Goal: Find specific page/section: Find specific page/section

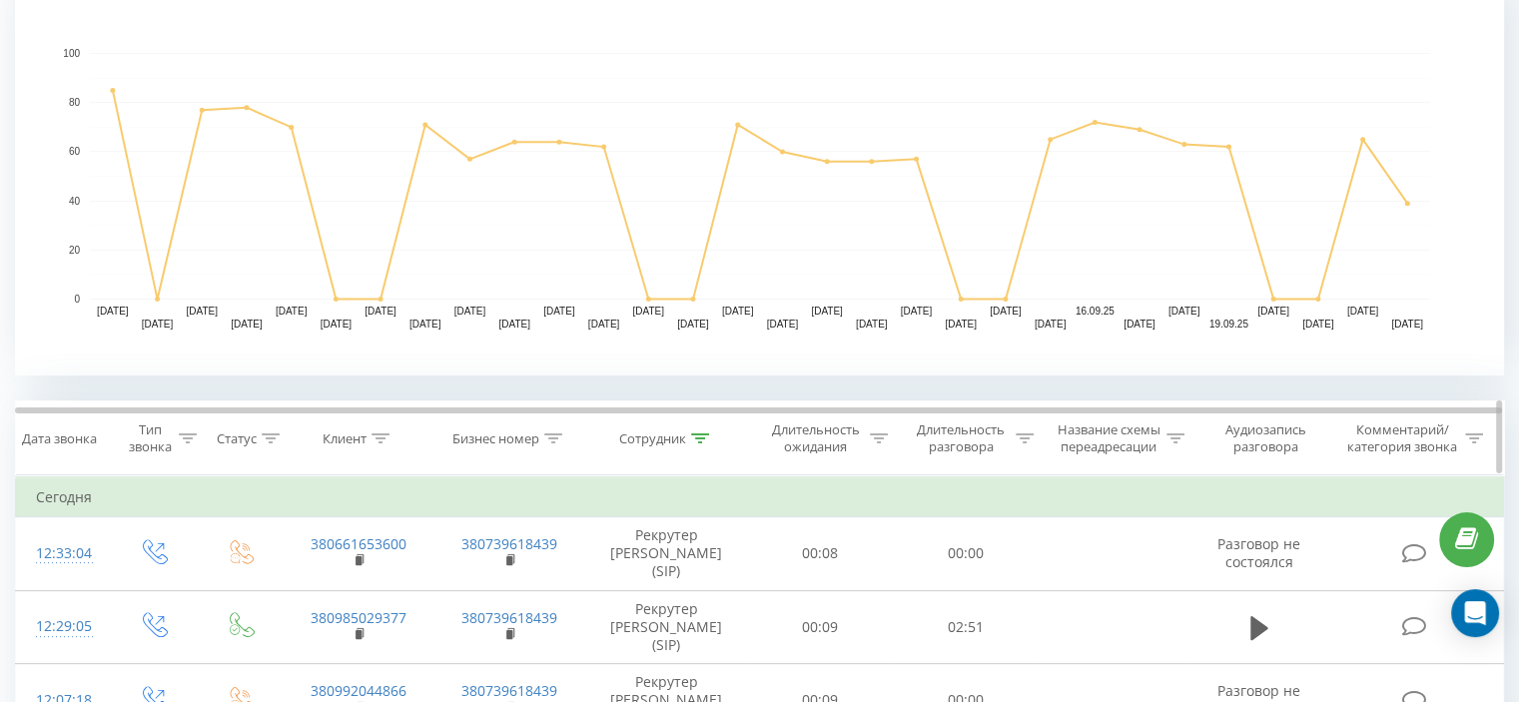
click at [703, 442] on div at bounding box center [700, 438] width 18 height 17
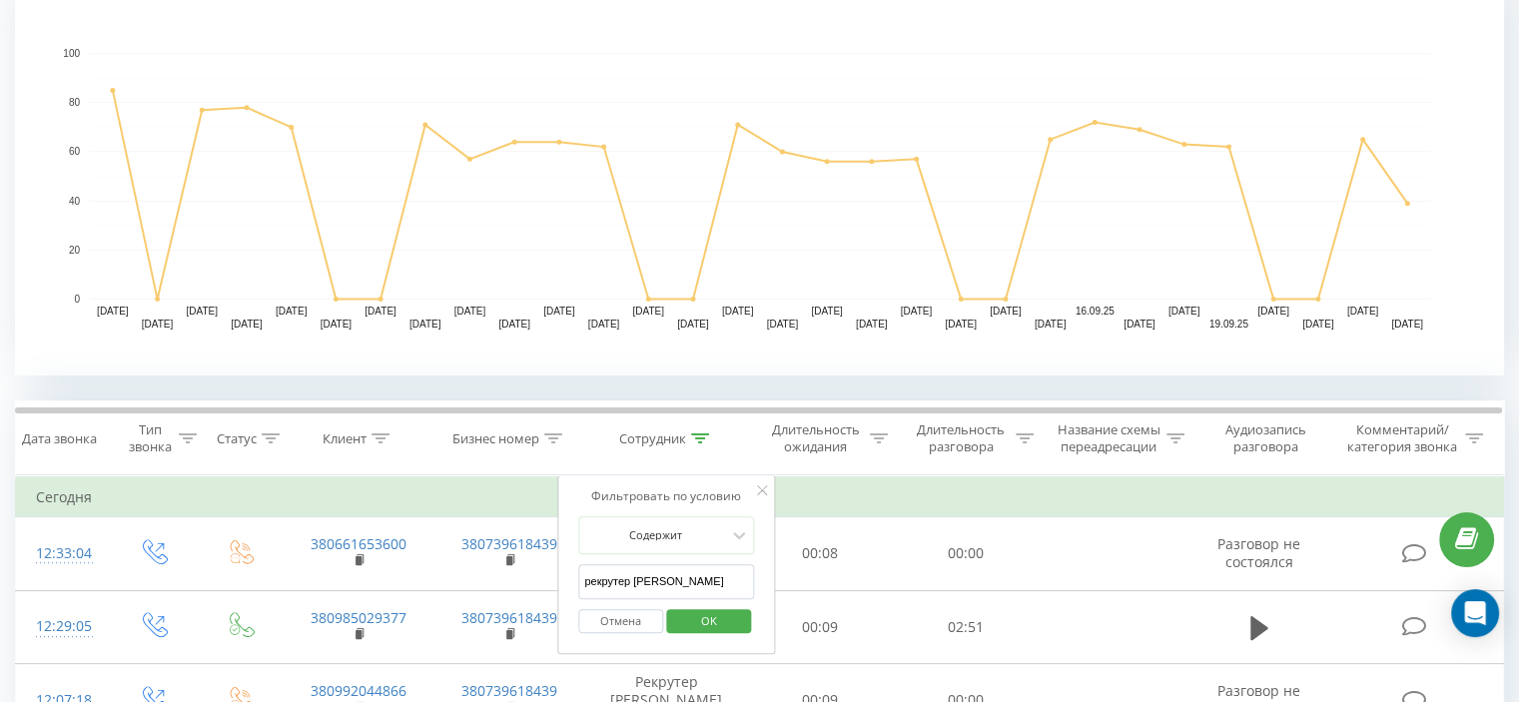
click at [713, 609] on span "OK" at bounding box center [709, 620] width 56 height 31
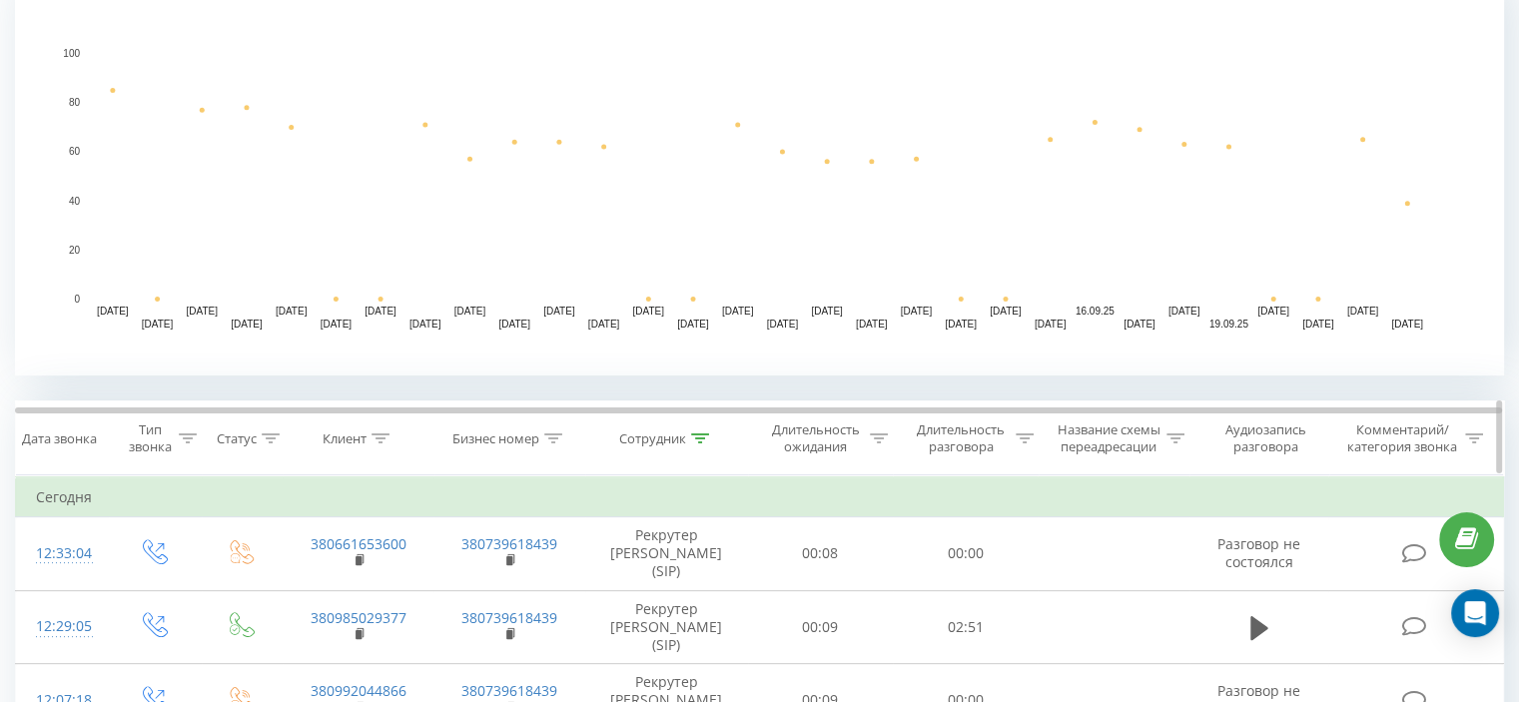
click at [697, 434] on icon at bounding box center [700, 438] width 18 height 10
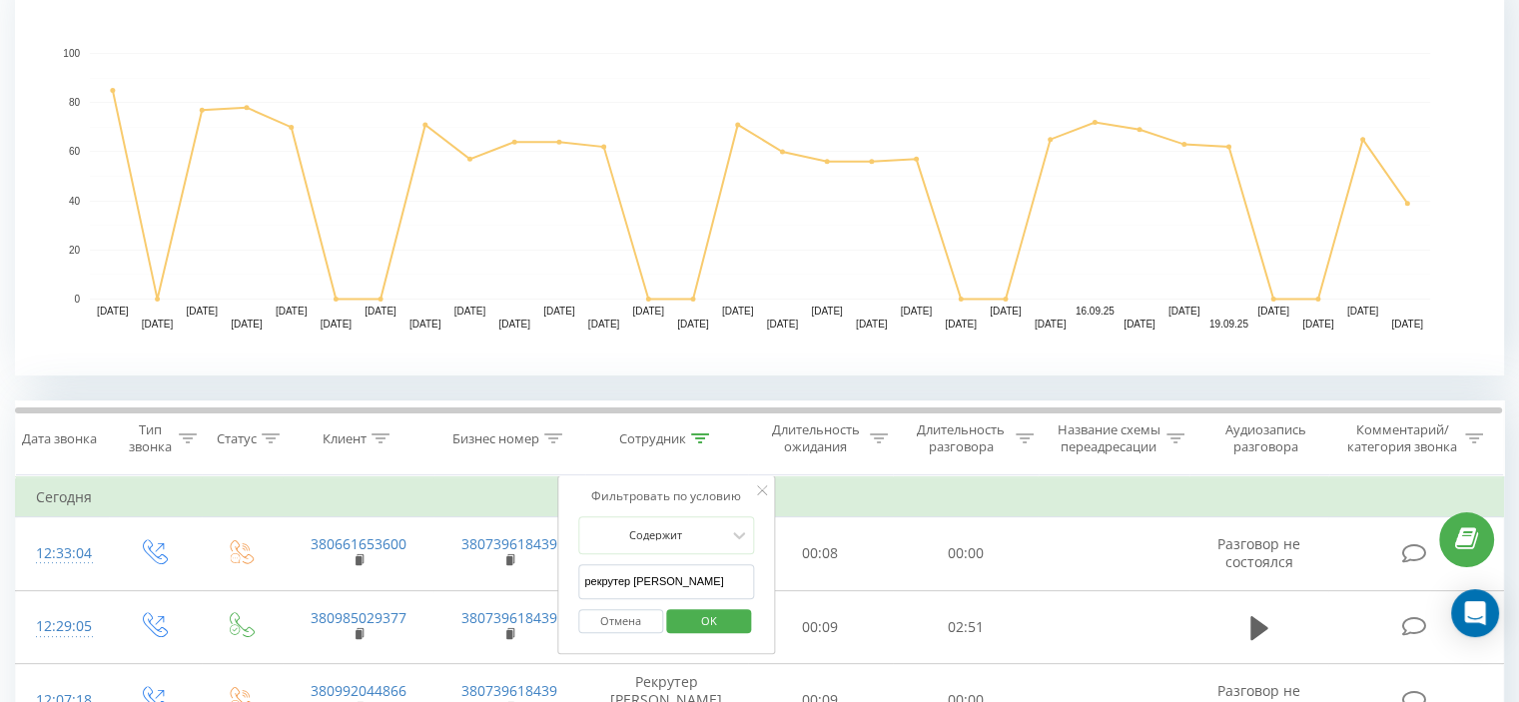
click at [660, 575] on input "рекрутер [PERSON_NAME]" at bounding box center [666, 581] width 176 height 35
click at [742, 622] on button "OK" at bounding box center [708, 621] width 85 height 25
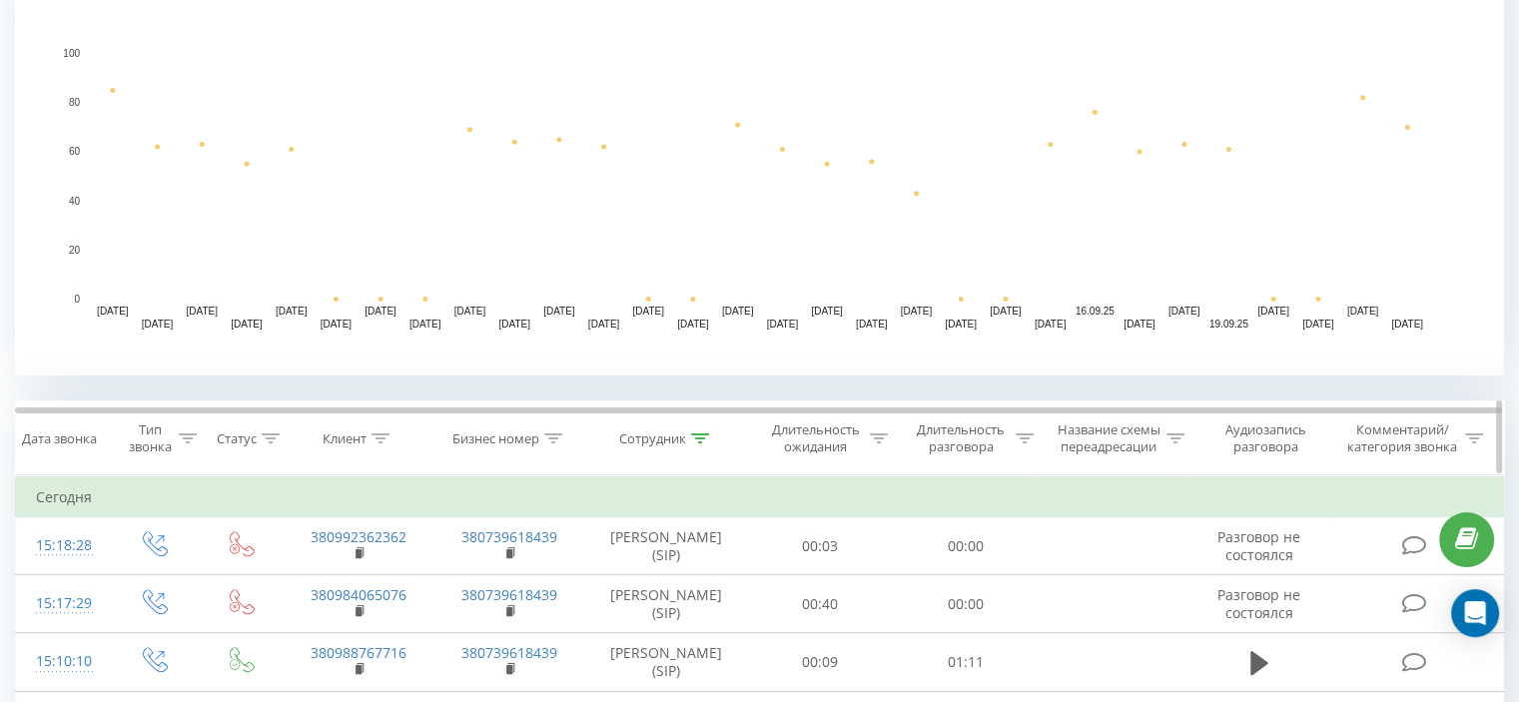
click at [702, 430] on div at bounding box center [700, 438] width 18 height 17
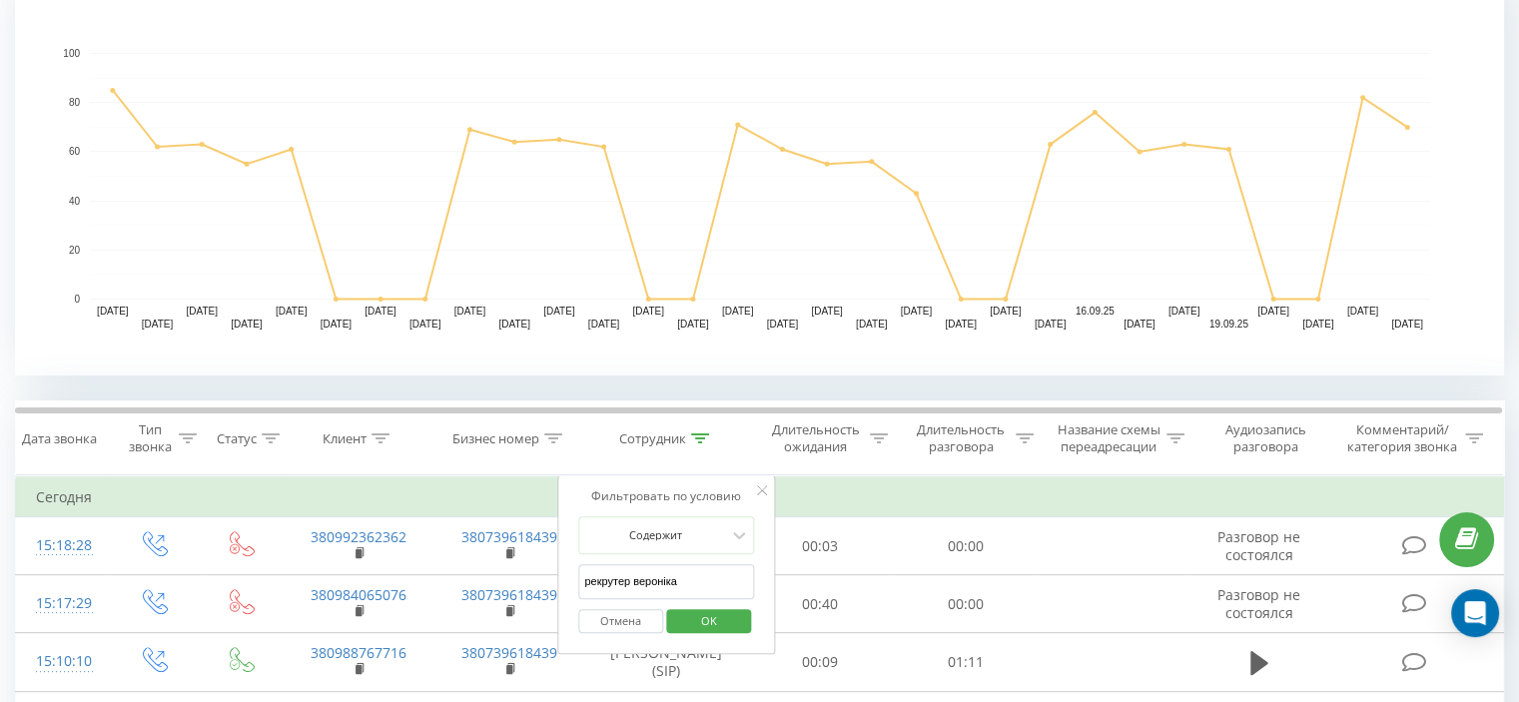
click at [681, 581] on input "рекрутер вероніка" at bounding box center [666, 581] width 176 height 35
type input "Рекрутер Людмила"
click at [715, 611] on span "OK" at bounding box center [709, 620] width 56 height 31
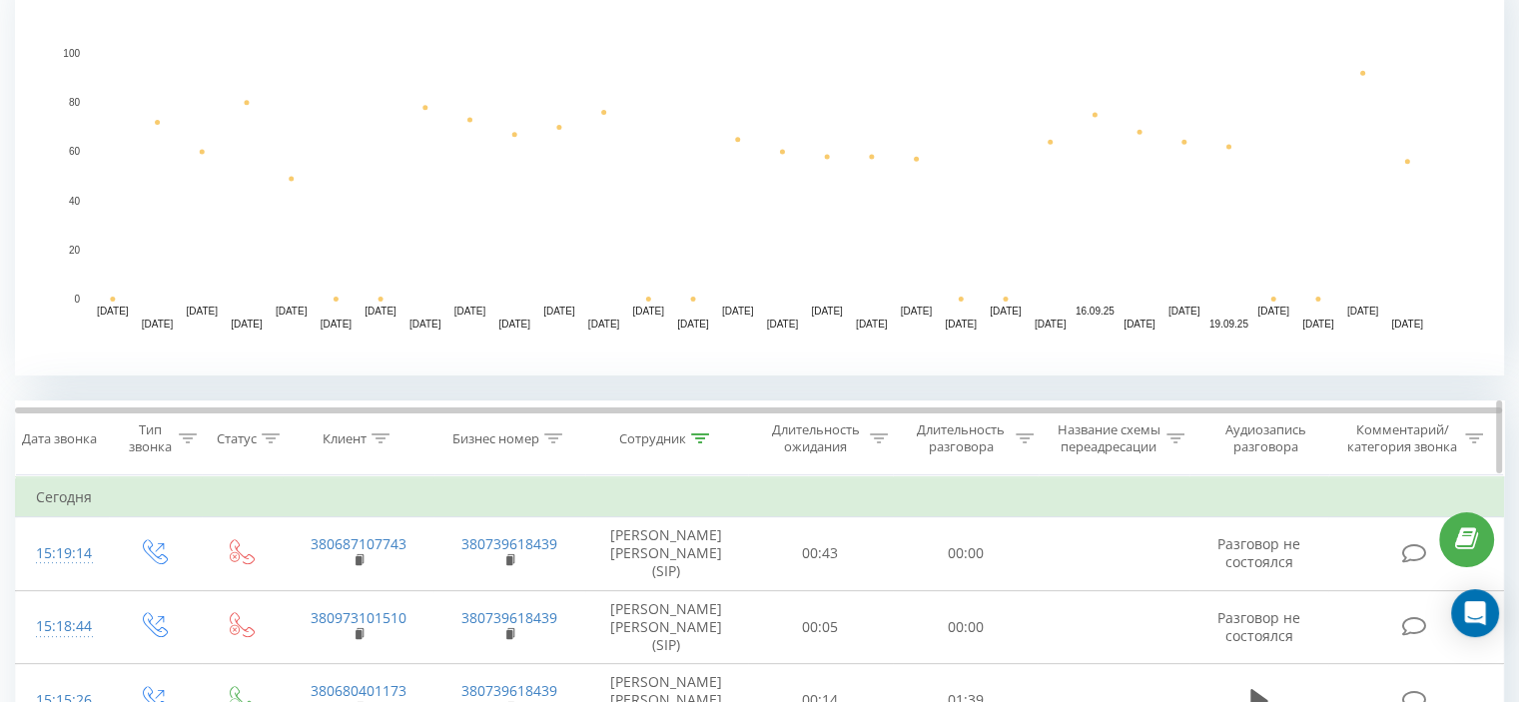
click at [706, 439] on icon at bounding box center [700, 438] width 18 height 10
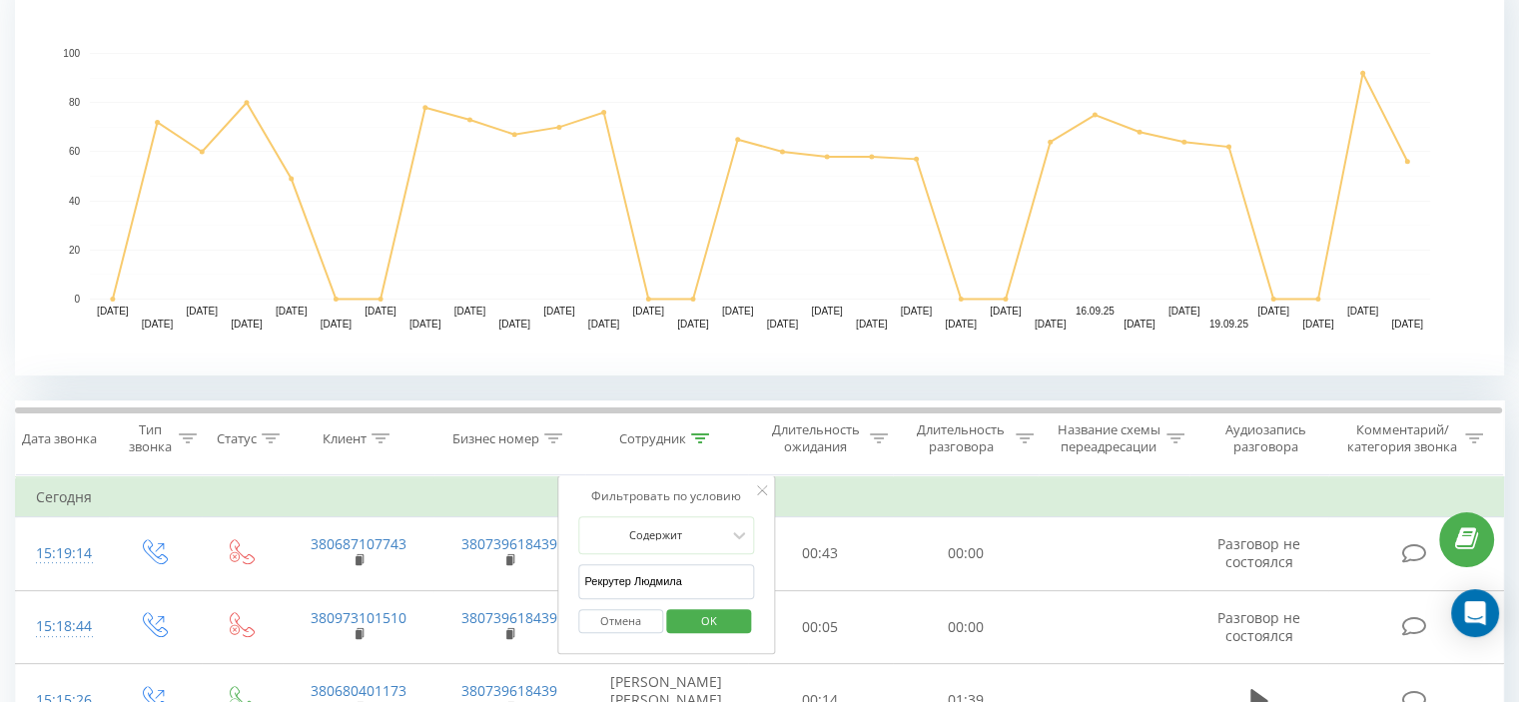
click at [728, 628] on span "OK" at bounding box center [709, 620] width 56 height 31
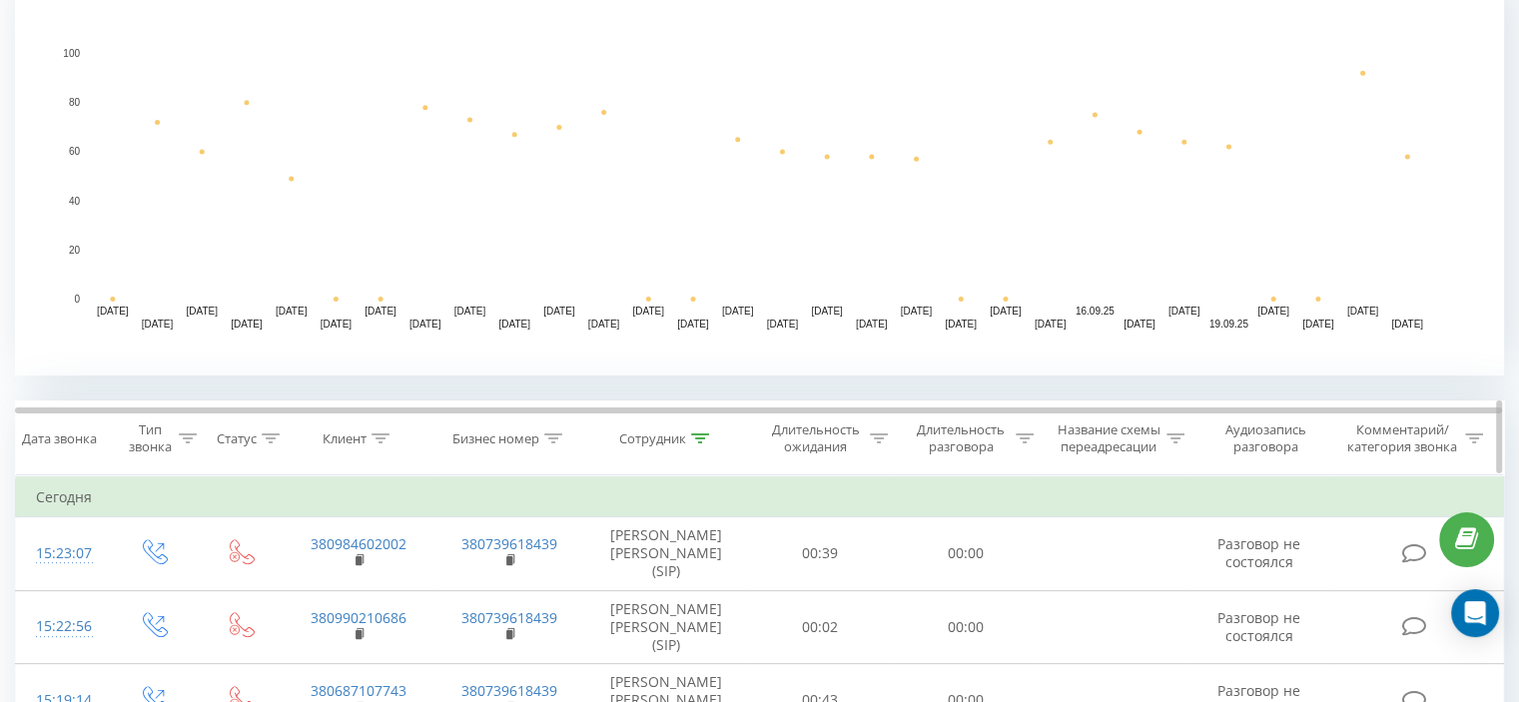
click at [691, 447] on th "Сотрудник" at bounding box center [666, 439] width 163 height 74
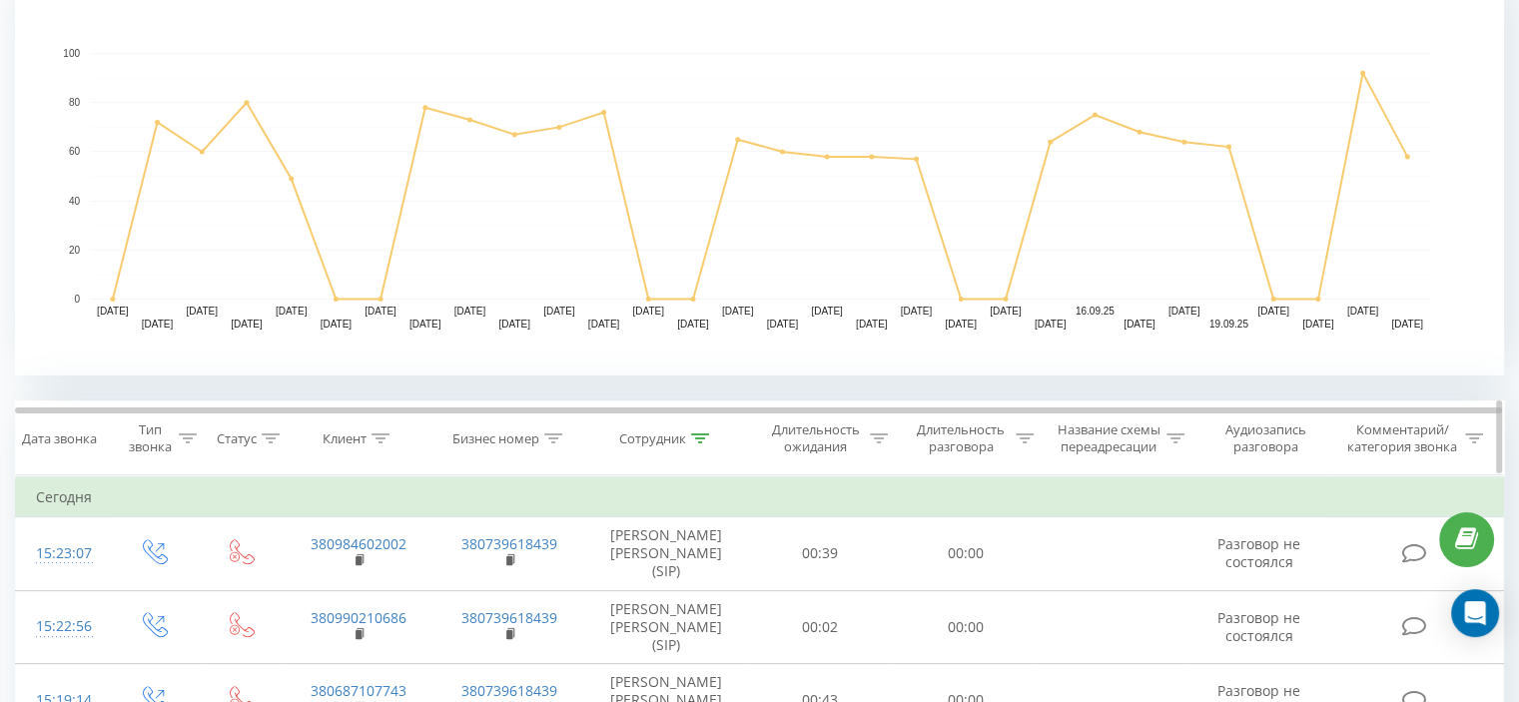
click at [703, 440] on icon at bounding box center [700, 438] width 18 height 10
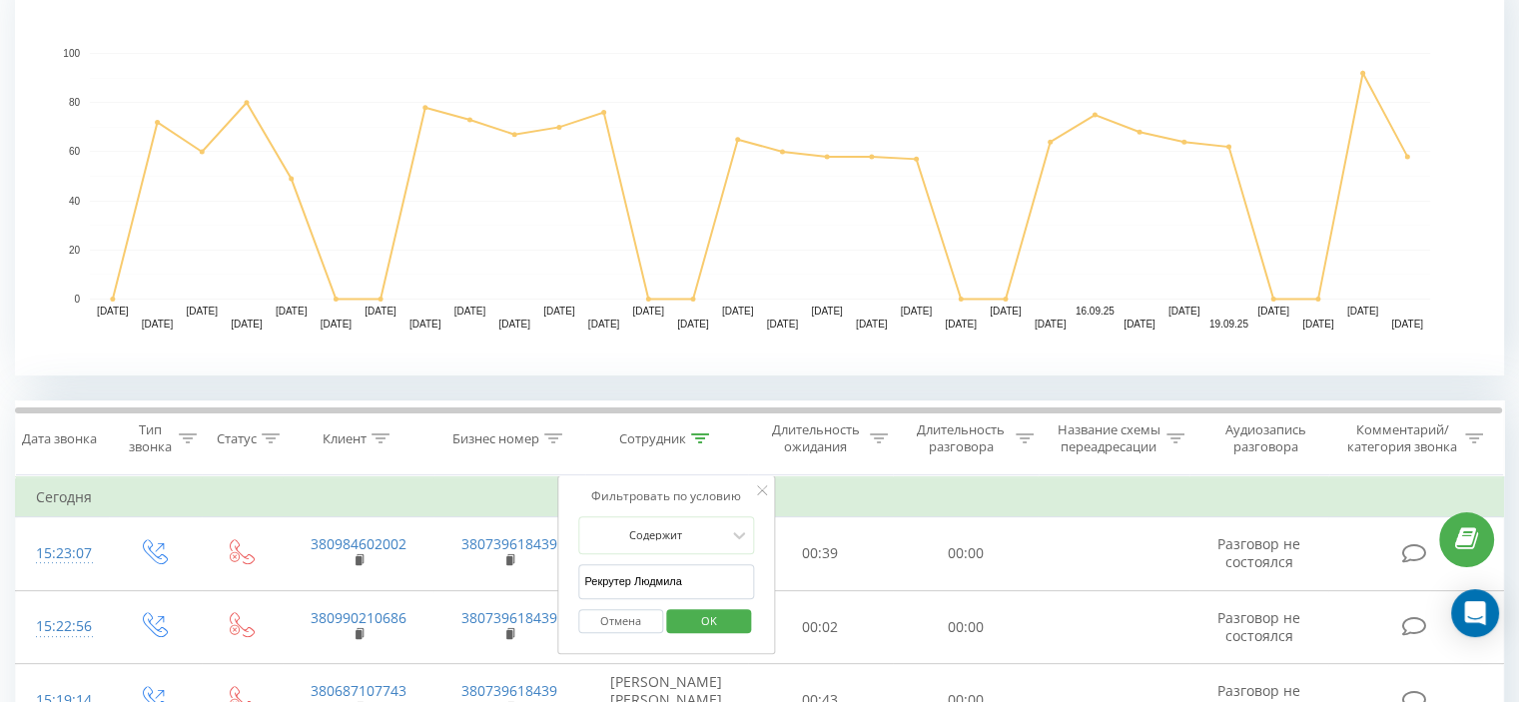
click at [726, 628] on span "OK" at bounding box center [709, 620] width 56 height 31
